Goal: Check status: Check status

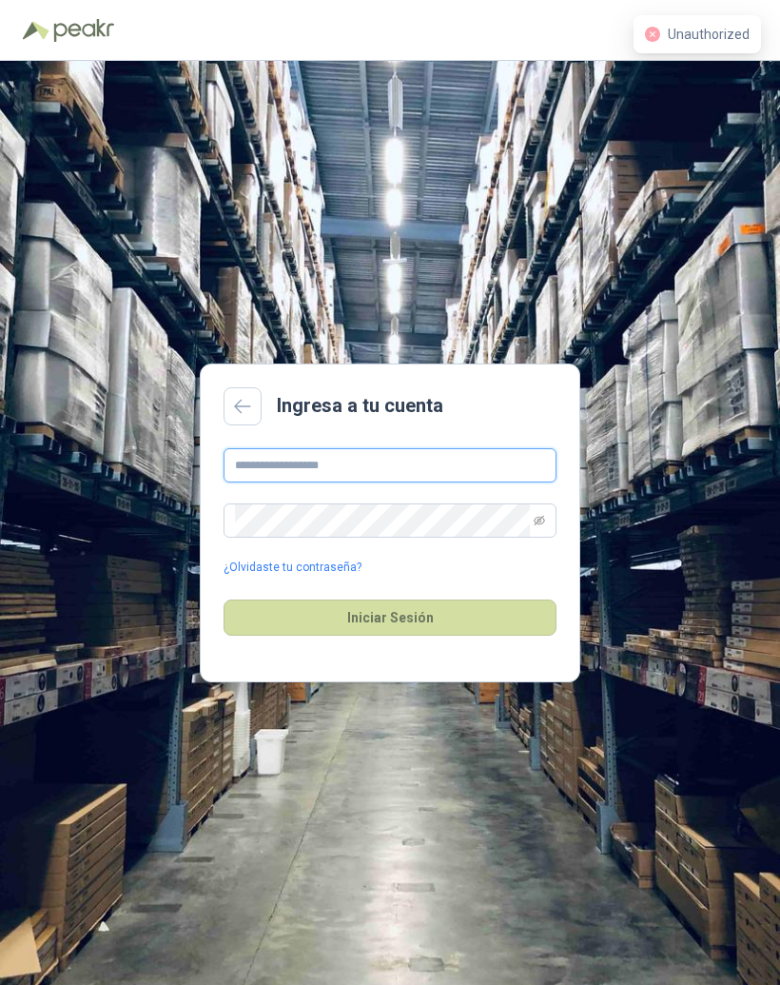
type input "**********"
click at [501, 630] on button "Iniciar Sesión" at bounding box center [390, 617] width 333 height 36
click at [530, 633] on button "Iniciar Sesión" at bounding box center [390, 617] width 333 height 36
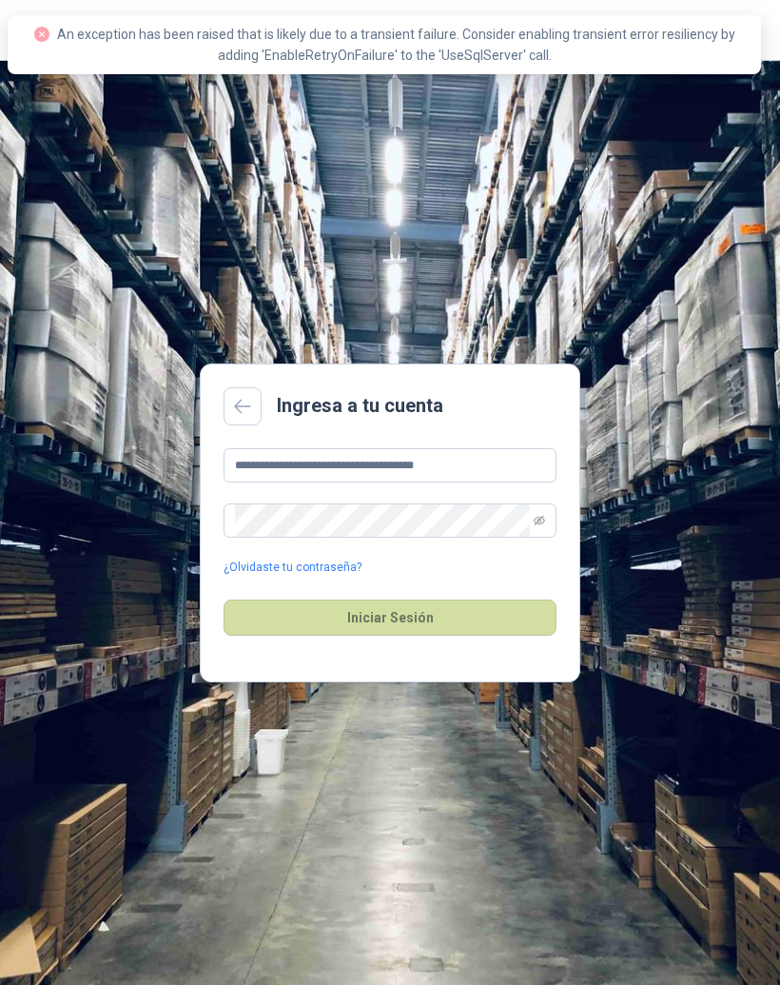
click at [533, 636] on button "Iniciar Sesión" at bounding box center [390, 617] width 333 height 36
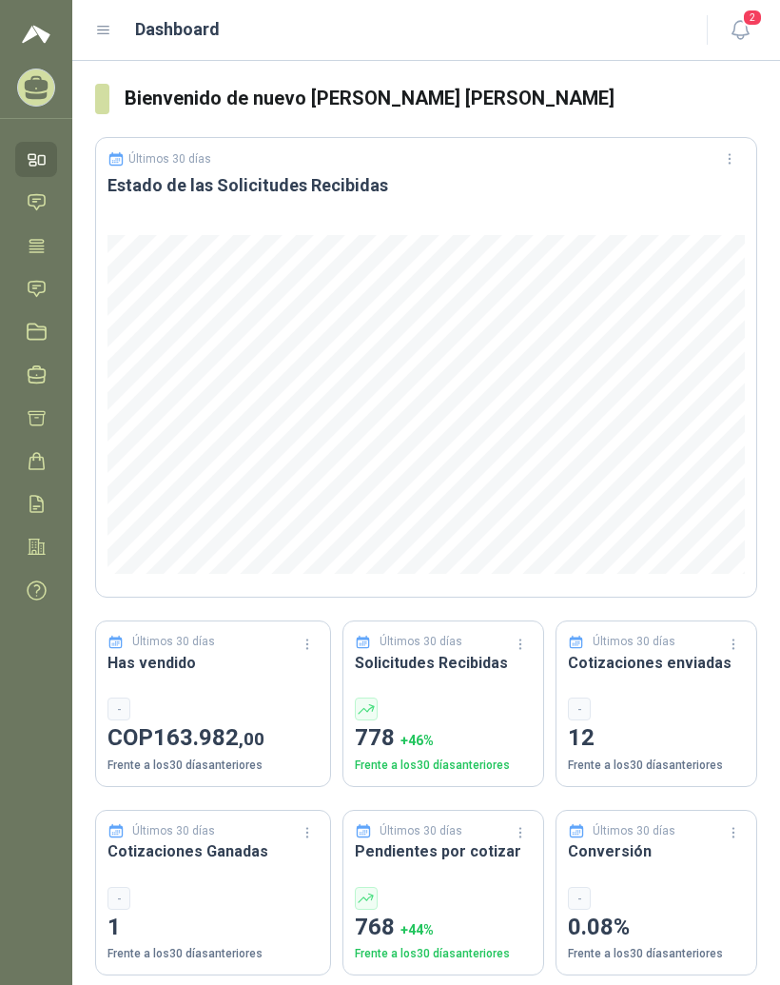
click at [108, 26] on icon at bounding box center [103, 30] width 17 height 17
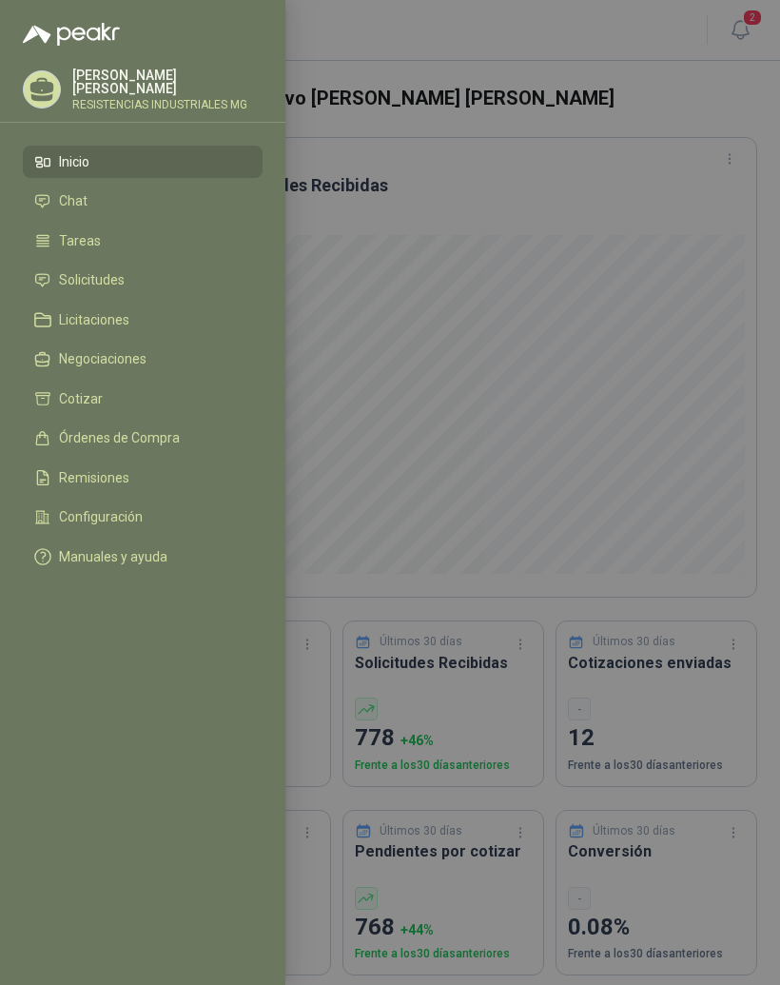
click at [145, 289] on link "Solicitudes" at bounding box center [143, 280] width 240 height 32
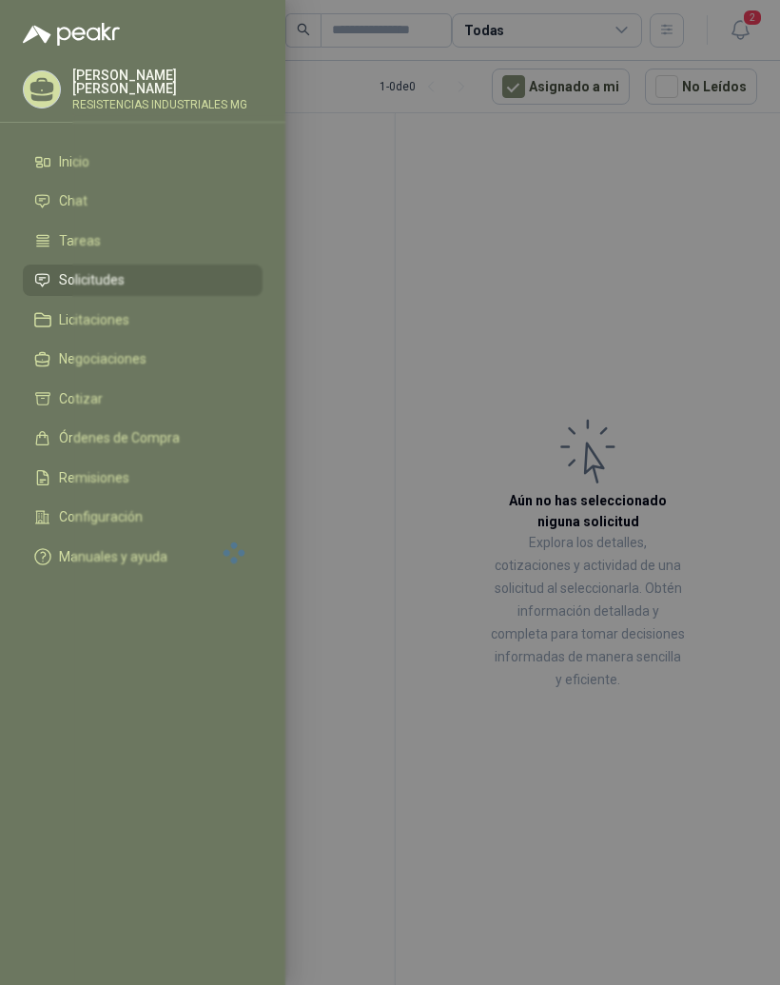
click at [692, 299] on div at bounding box center [390, 492] width 780 height 985
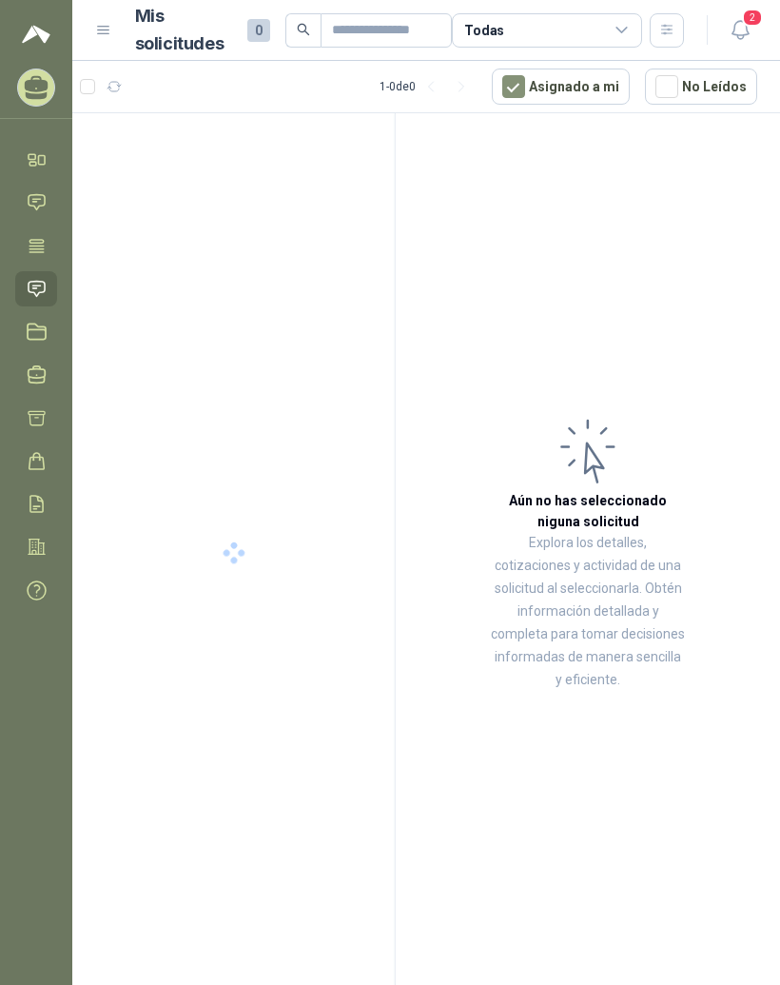
click at [687, 325] on article "Aún no has seleccionado niguna solicitud Explora los detalles, cotizaciones y a…" at bounding box center [588, 552] width 384 height 878
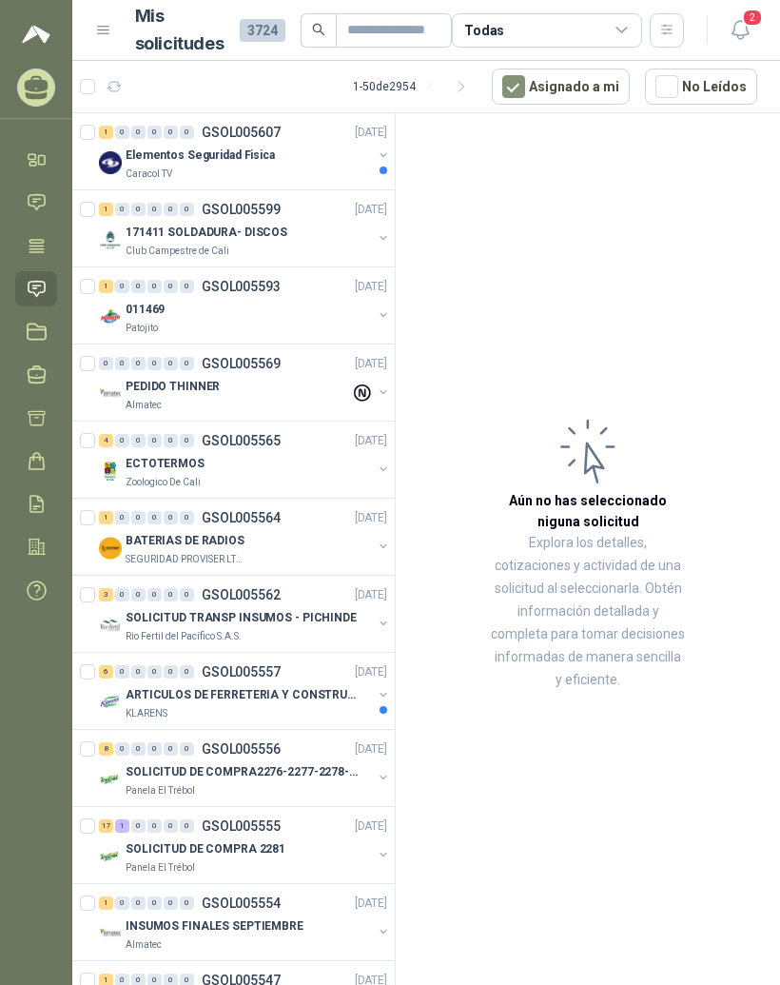
click at [679, 320] on article "Aún no has seleccionado niguna solicitud Explora los detalles, cotizaciones y a…" at bounding box center [588, 552] width 384 height 878
click at [110, 130] on div "1" at bounding box center [106, 132] width 14 height 13
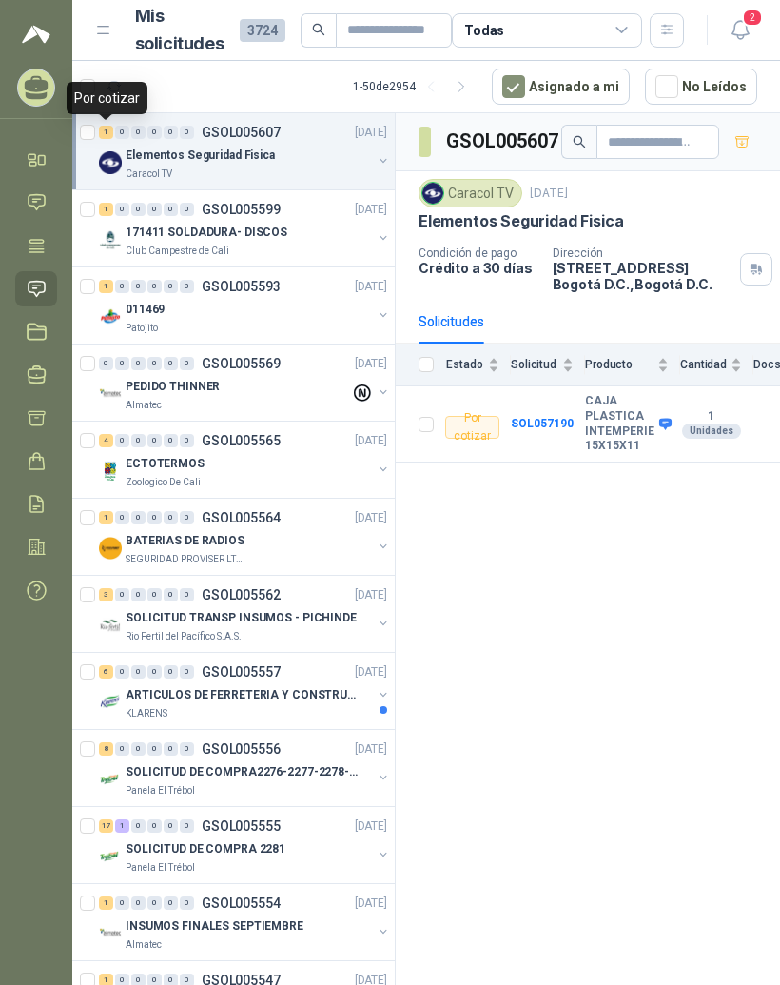
click at [558, 428] on b "SOL057190" at bounding box center [542, 423] width 63 height 13
